Goal: Find specific fact

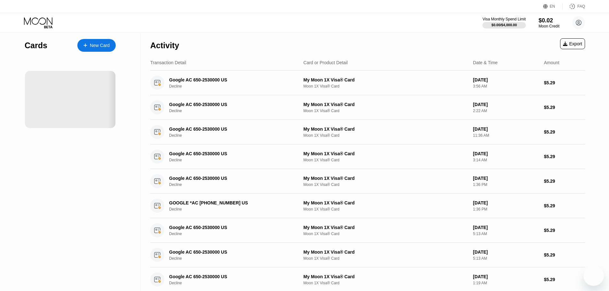
click at [124, 166] on div "Cards New Card" at bounding box center [70, 217] width 141 height 368
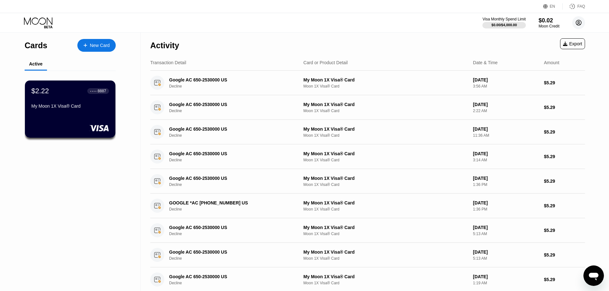
click at [580, 26] on circle at bounding box center [578, 22] width 13 height 13
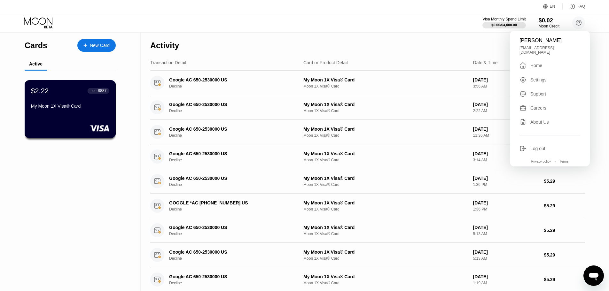
click at [42, 106] on div "My Moon 1X Visa® Card" at bounding box center [70, 106] width 78 height 5
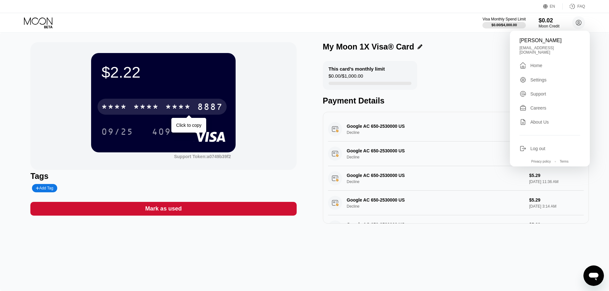
click at [185, 107] on div "* * * *" at bounding box center [178, 108] width 26 height 10
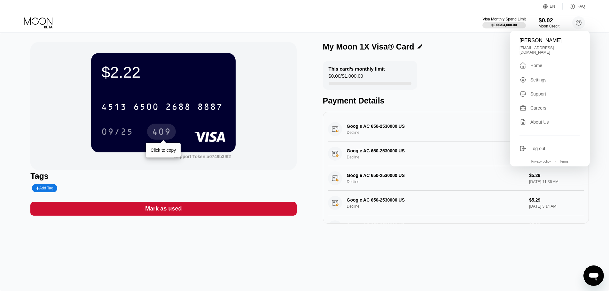
drag, startPoint x: 159, startPoint y: 130, endPoint x: 196, endPoint y: 130, distance: 37.1
click at [159, 130] on div "409" at bounding box center [161, 133] width 19 height 10
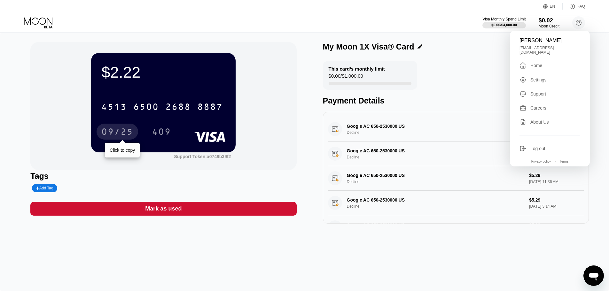
click at [117, 130] on div "09/25" at bounding box center [117, 133] width 32 height 10
